Goal: Transaction & Acquisition: Obtain resource

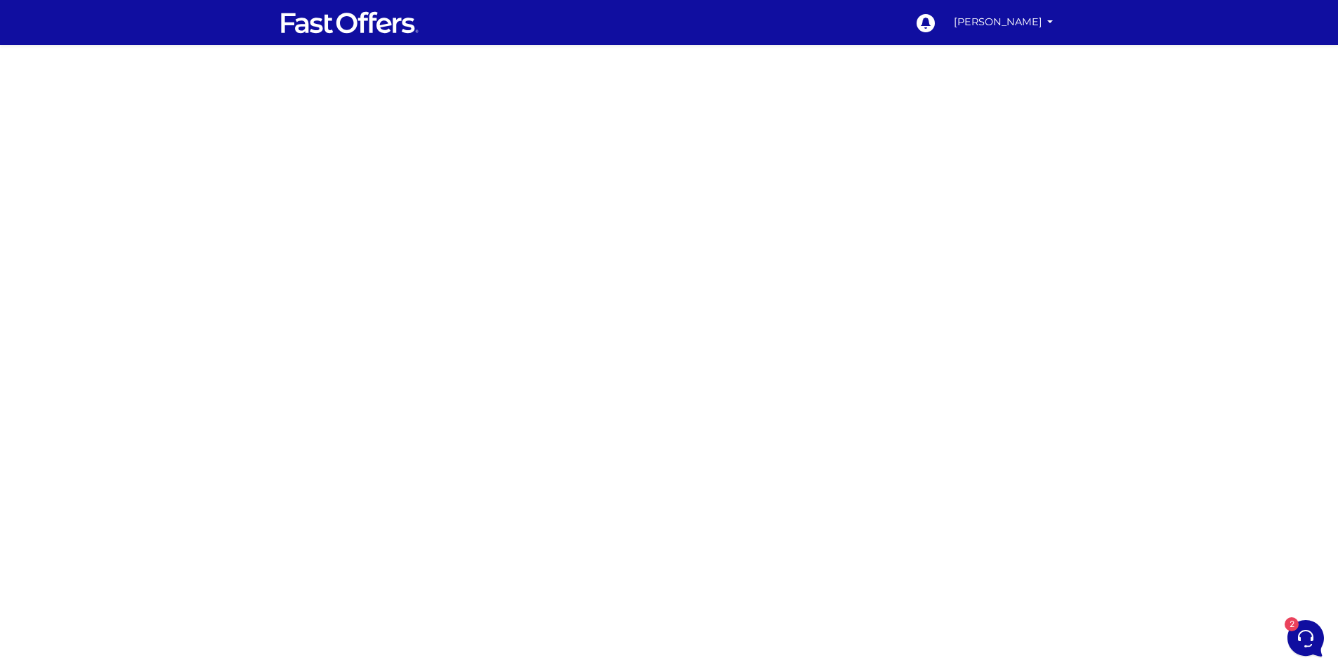
click at [900, 284] on div at bounding box center [669, 396] width 1338 height 702
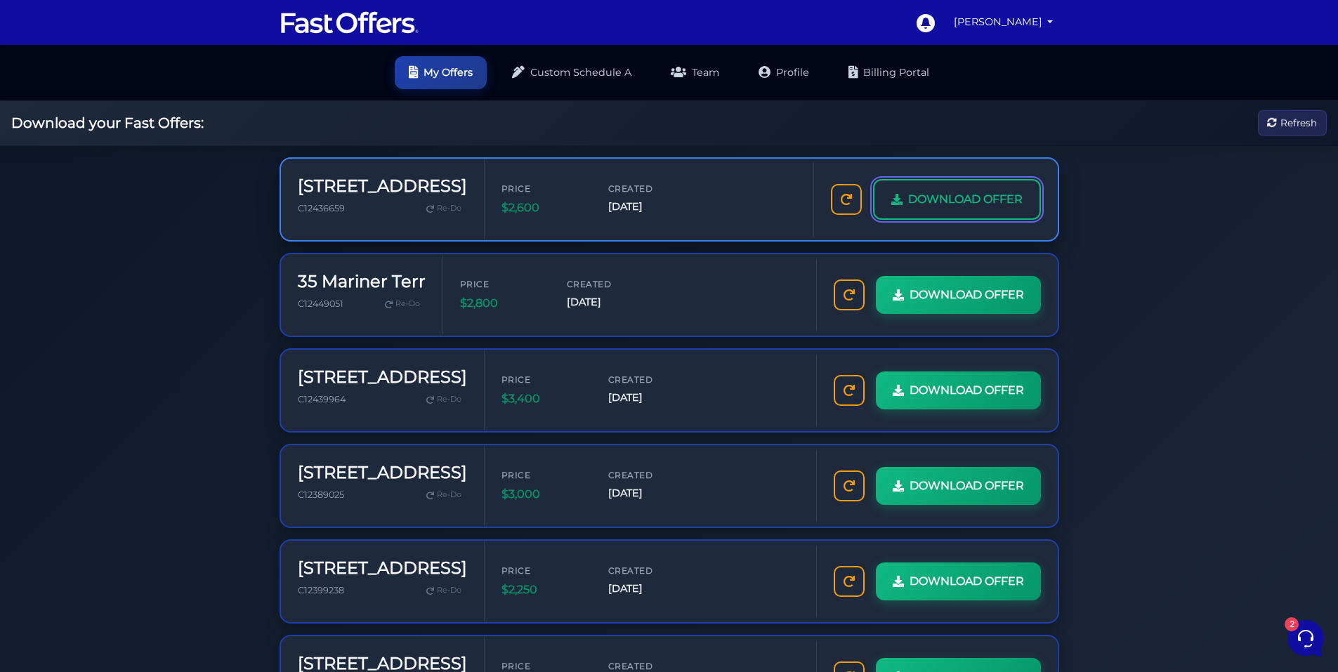
click at [937, 198] on span "DOWNLOAD OFFER" at bounding box center [965, 199] width 114 height 18
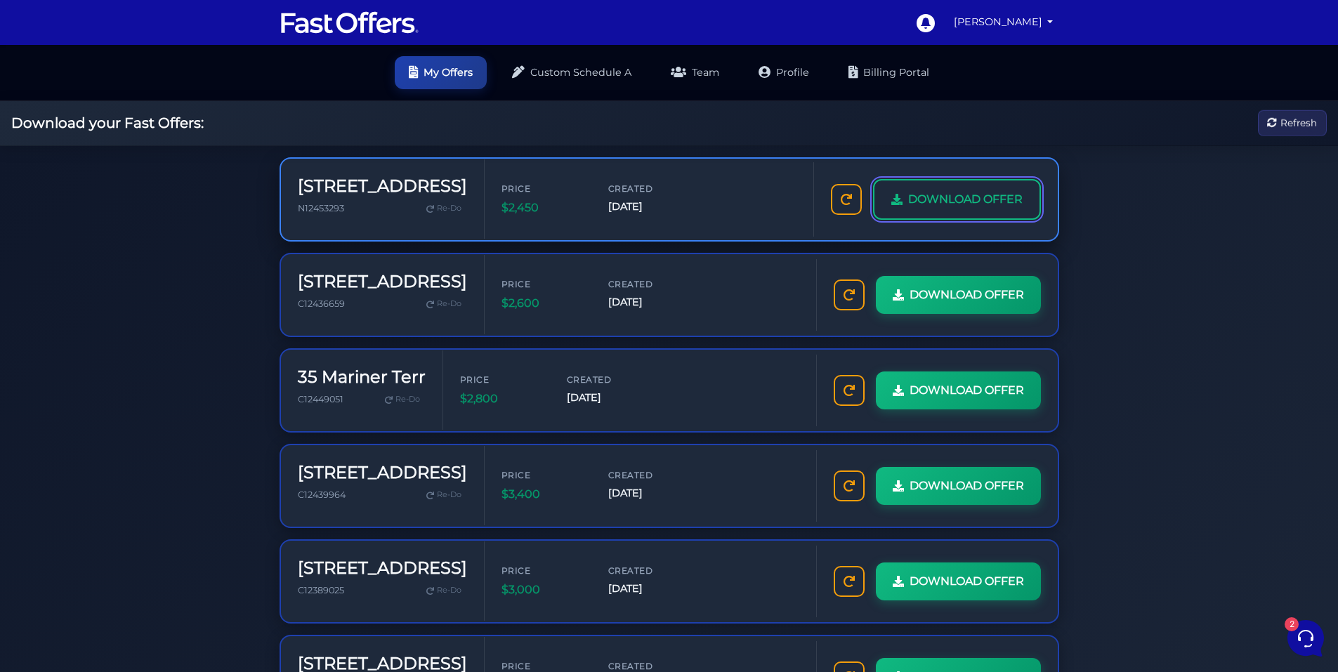
click at [958, 196] on span "DOWNLOAD OFFER" at bounding box center [965, 199] width 114 height 18
